Goal: Share content

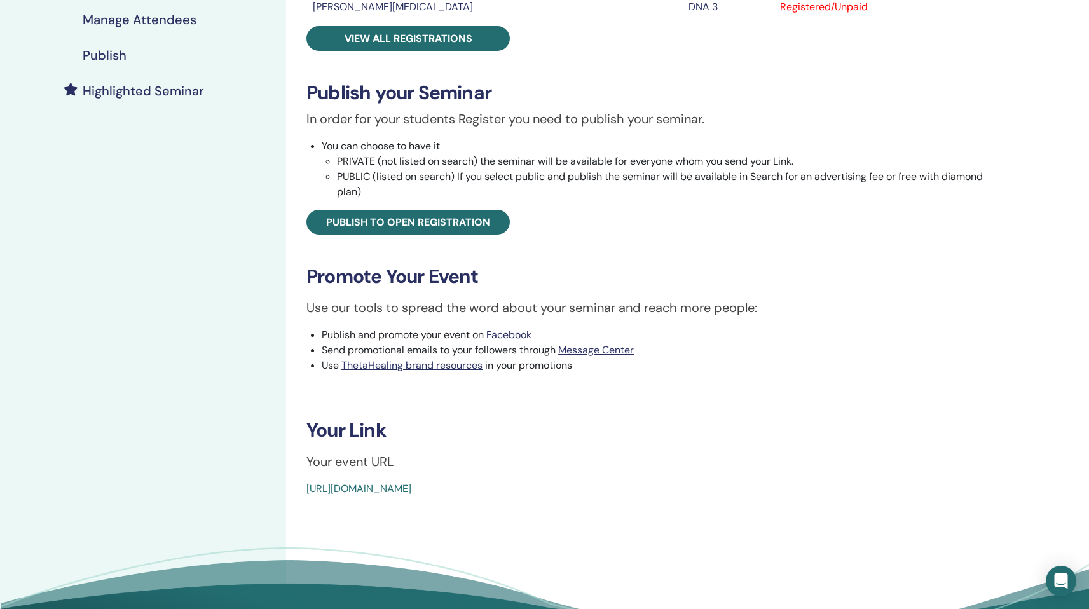
scroll to position [303, 0]
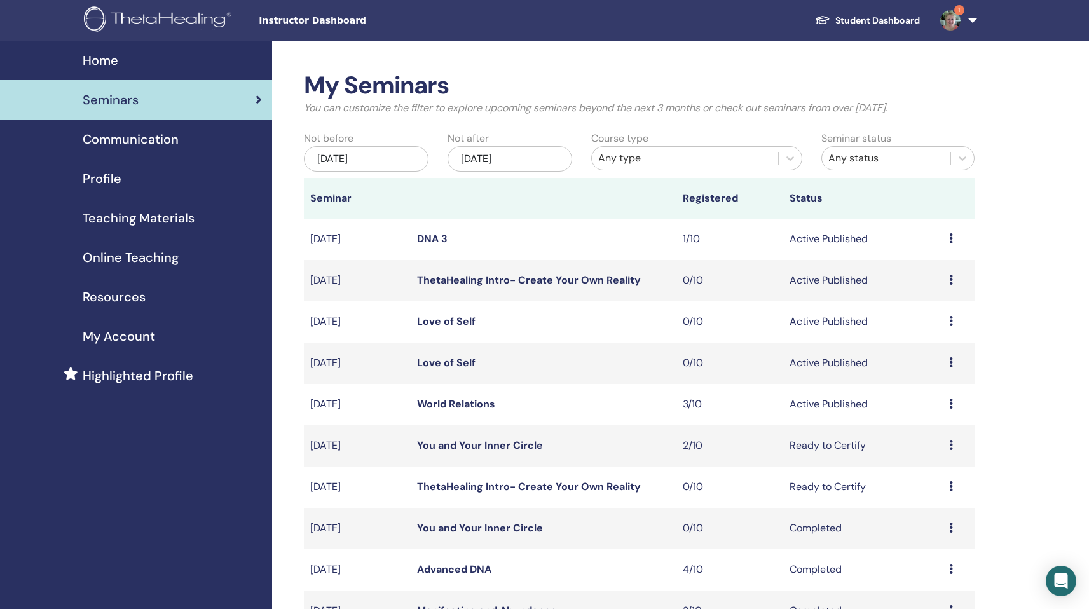
click at [427, 322] on link "Love of Self" at bounding box center [446, 321] width 58 height 13
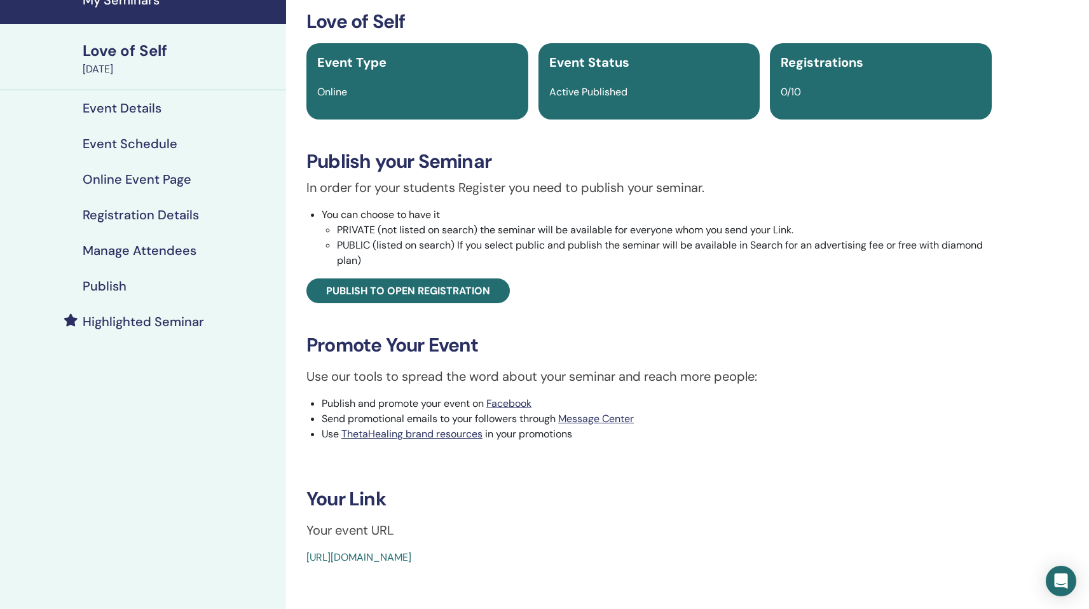
scroll to position [62, 0]
click at [510, 402] on link "Facebook" at bounding box center [508, 402] width 45 height 13
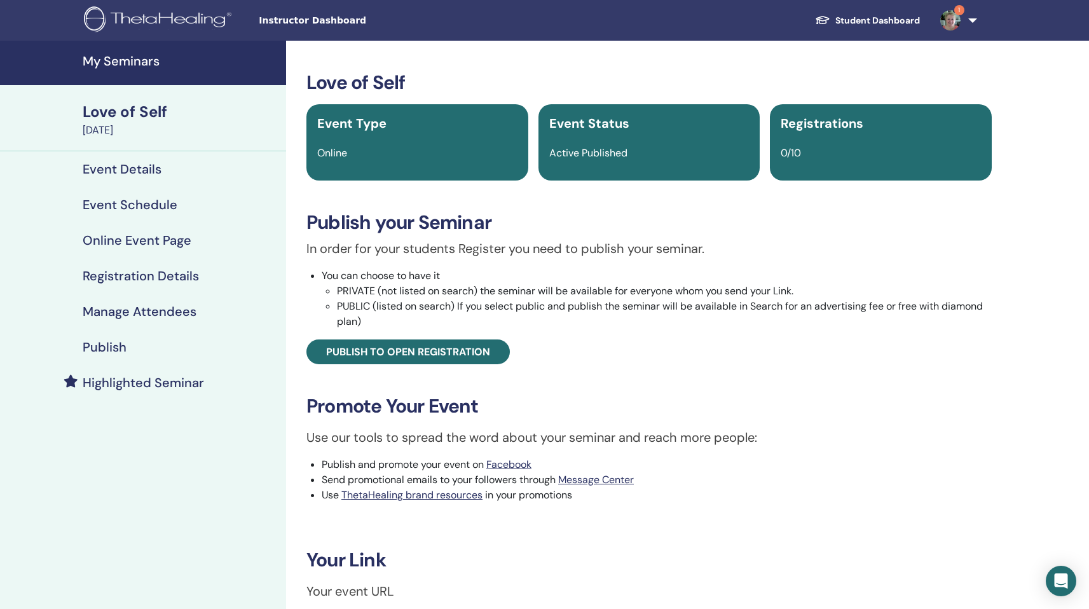
scroll to position [245, 0]
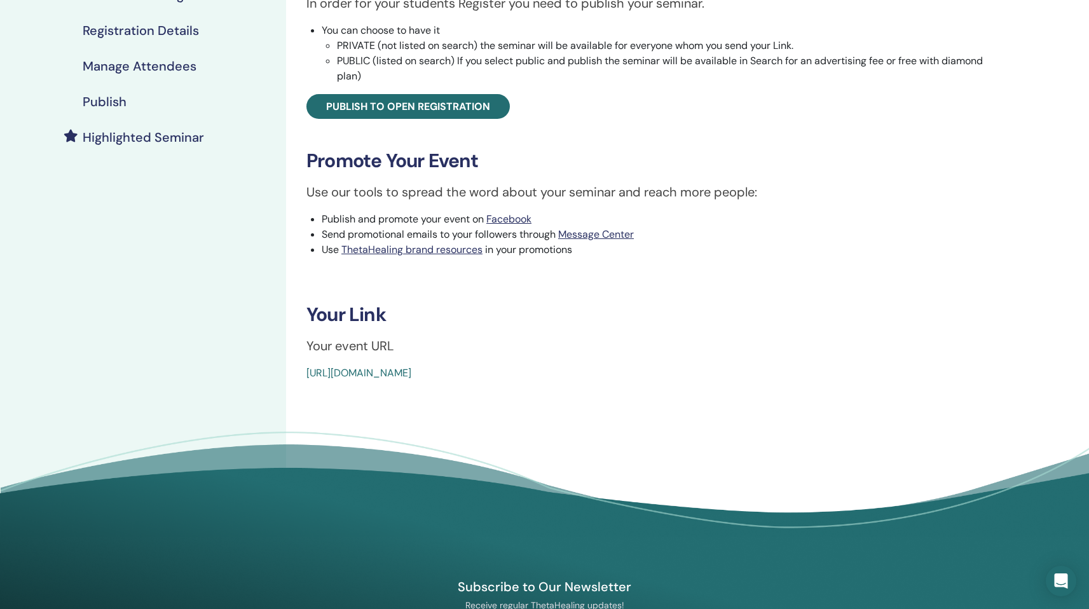
click at [411, 372] on link "[URL][DOMAIN_NAME]" at bounding box center [358, 372] width 105 height 13
